Goal: Task Accomplishment & Management: Use online tool/utility

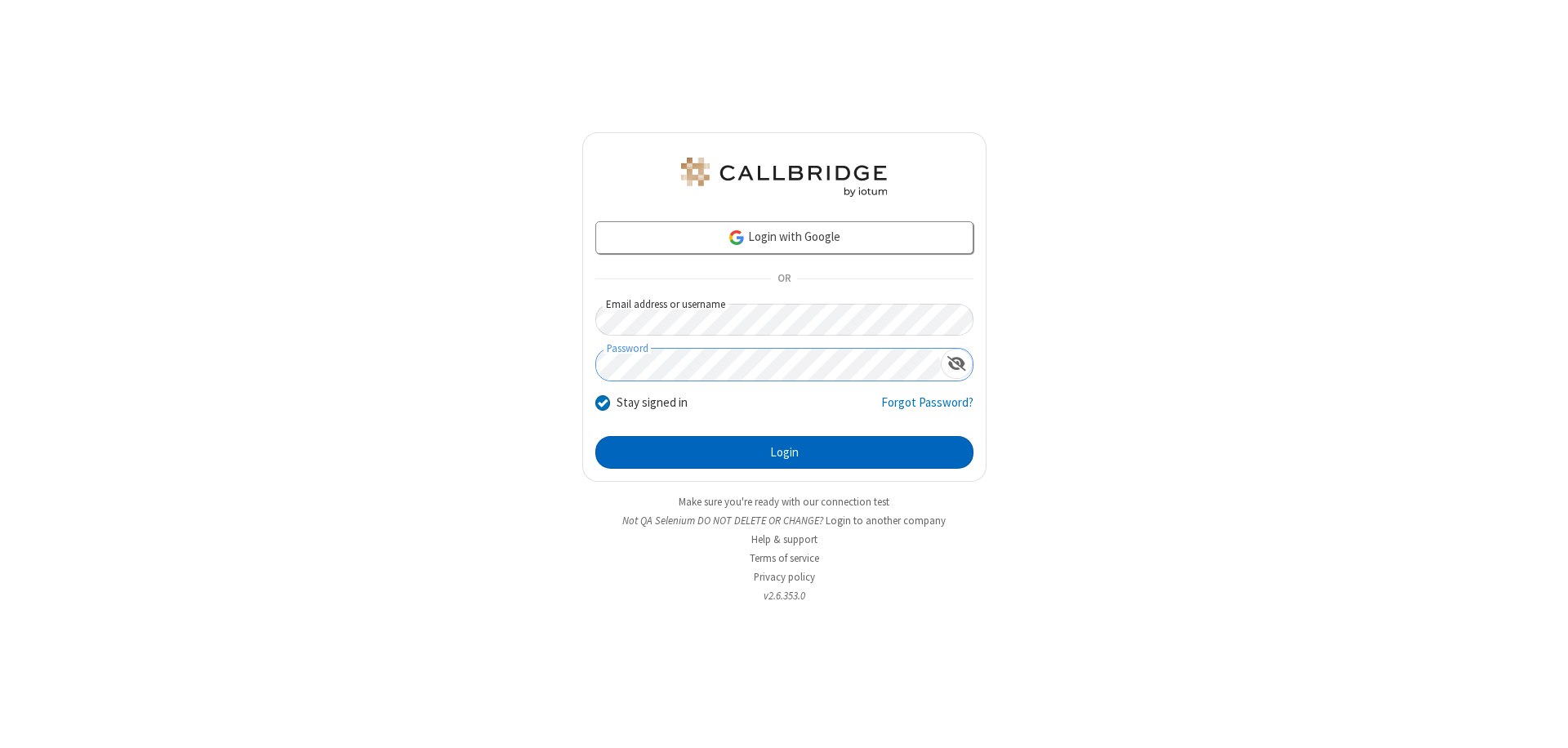
click at [784, 452] on button "Login" at bounding box center [784, 452] width 378 height 33
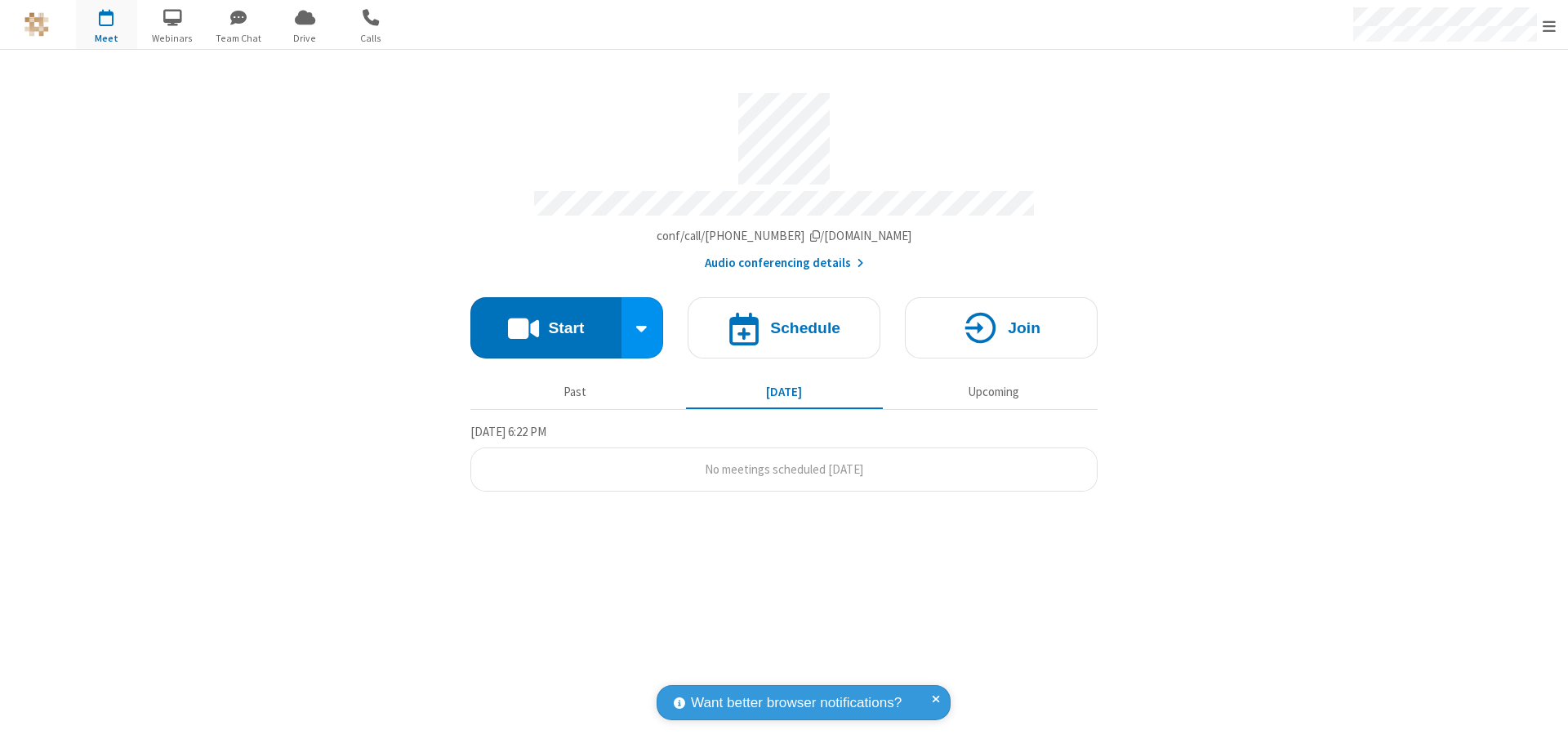
click at [1549, 25] on span "Open menu" at bounding box center [1549, 26] width 13 height 16
click at [305, 38] on span "Drive" at bounding box center [305, 38] width 61 height 15
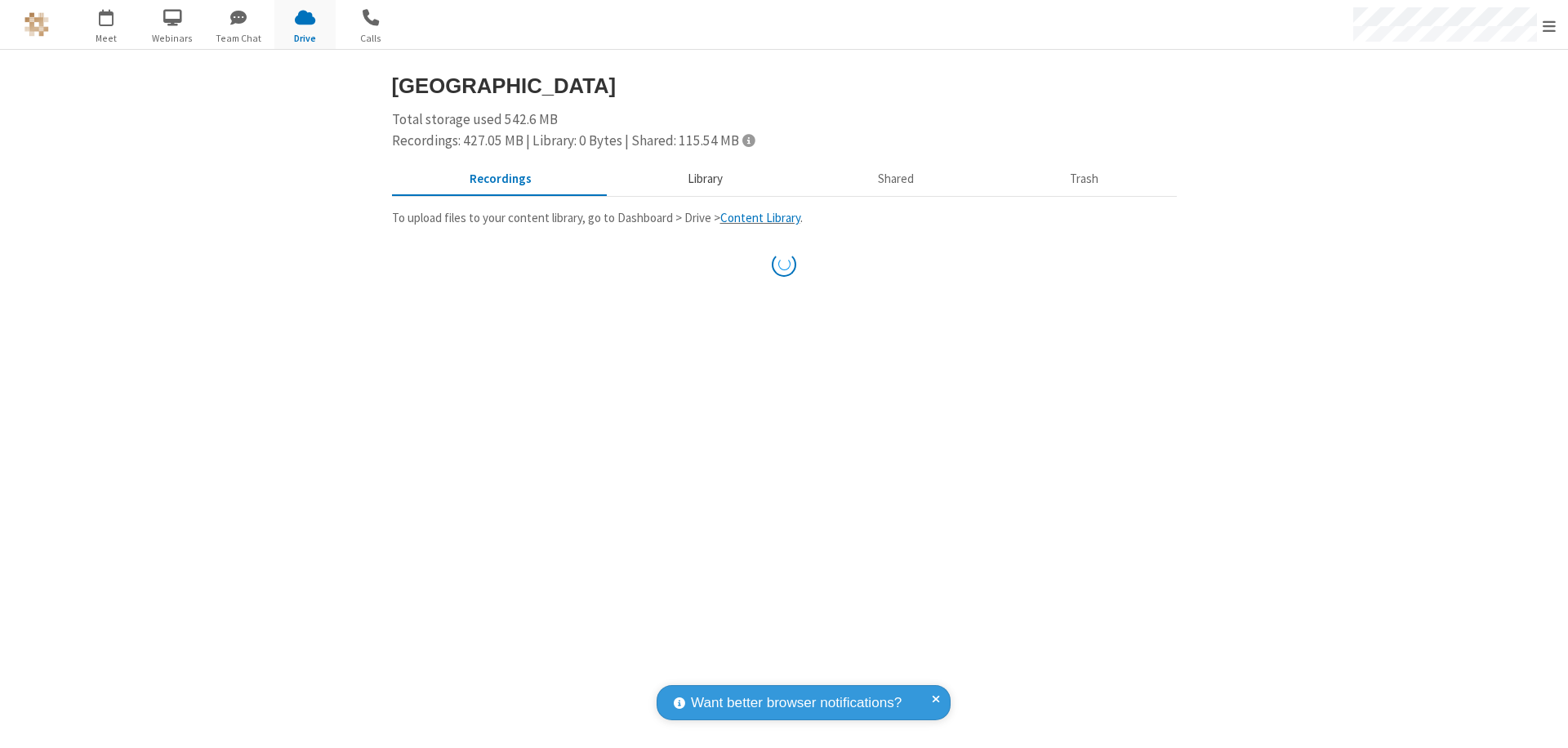
click at [703, 179] on button "Library" at bounding box center [705, 180] width 191 height 31
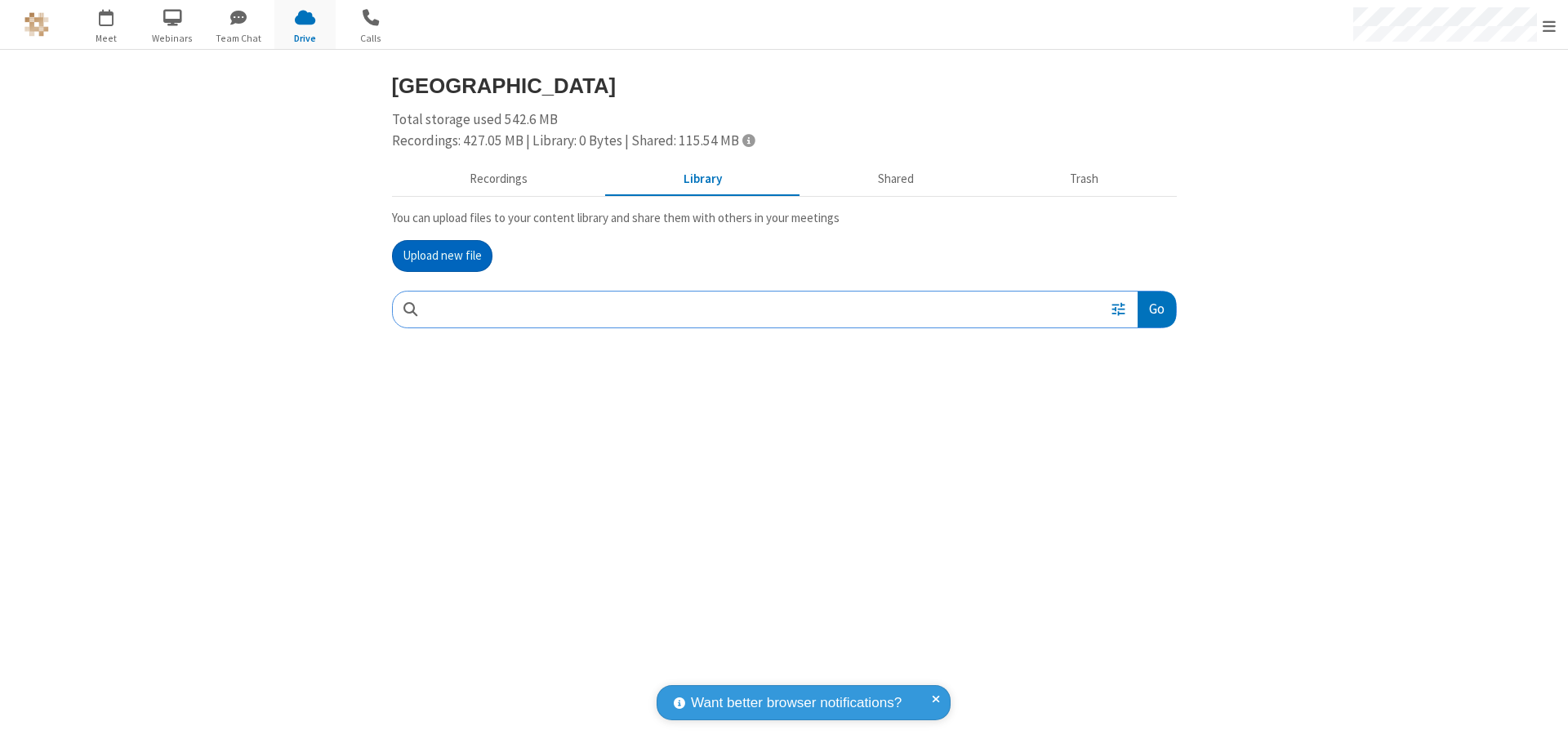
click at [442, 256] on button "Upload new file" at bounding box center [442, 256] width 101 height 33
